Goal: Task Accomplishment & Management: Manage account settings

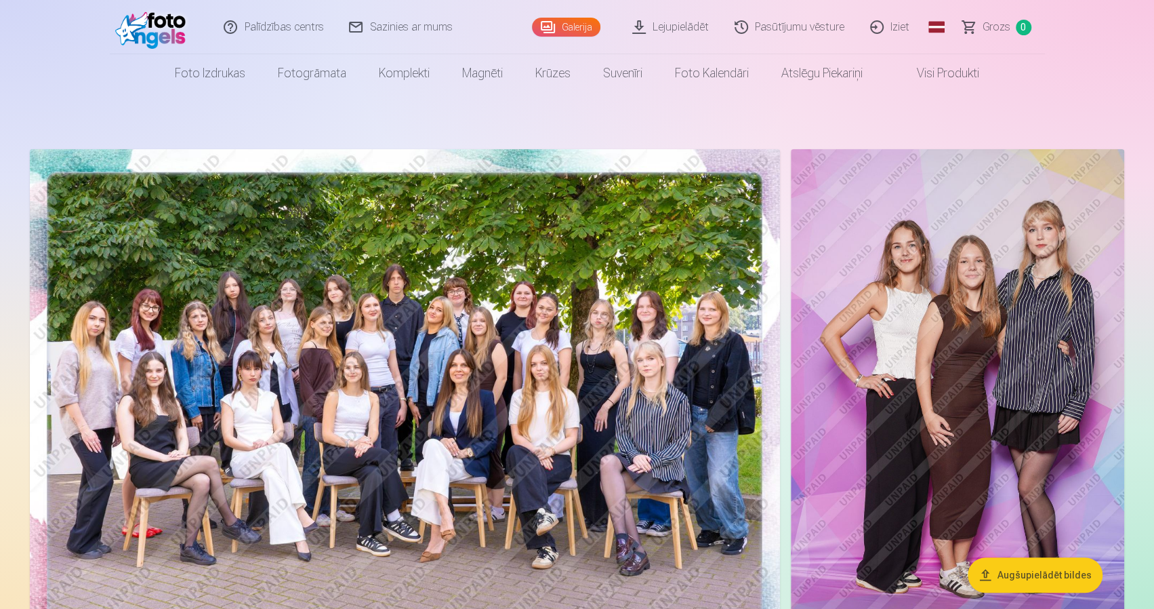
click at [907, 28] on link "Iziet" at bounding box center [890, 27] width 65 height 54
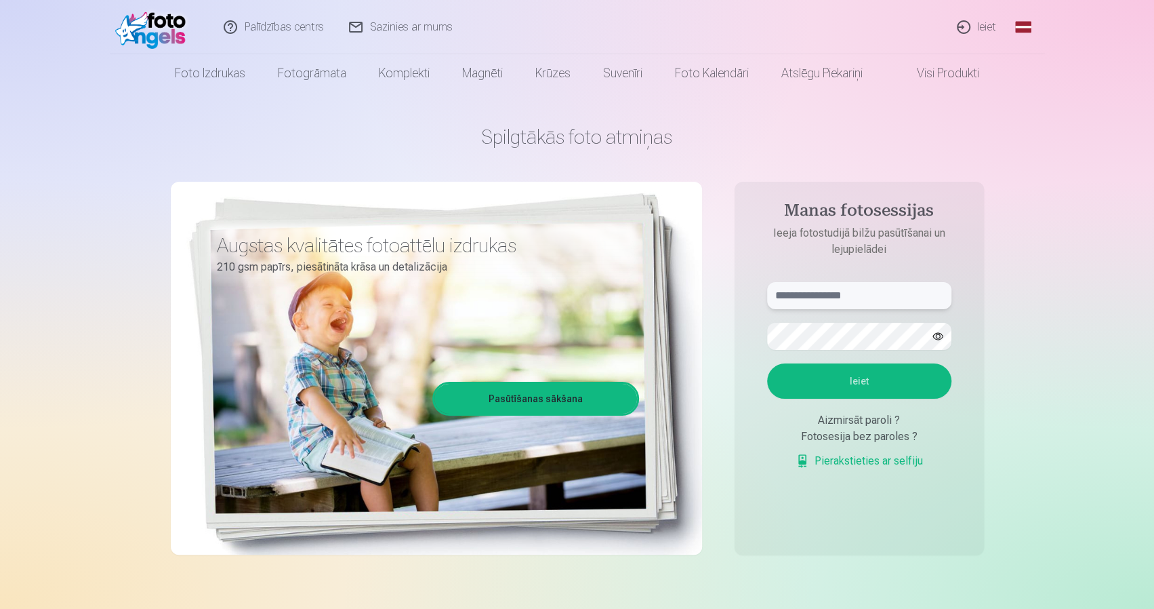
click at [861, 299] on input "text" at bounding box center [859, 295] width 184 height 27
type input "**********"
click at [827, 386] on button "Ieiet" at bounding box center [859, 380] width 184 height 35
